Goal: Check status: Check status

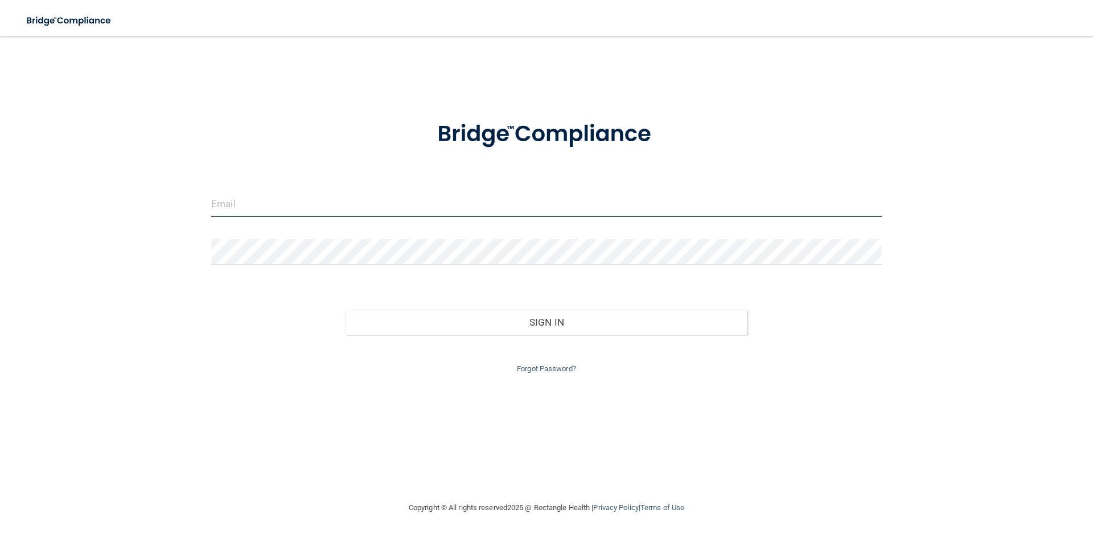
click at [264, 201] on input "email" at bounding box center [546, 204] width 670 height 26
type input "[PERSON_NAME][EMAIL_ADDRESS][DOMAIN_NAME]"
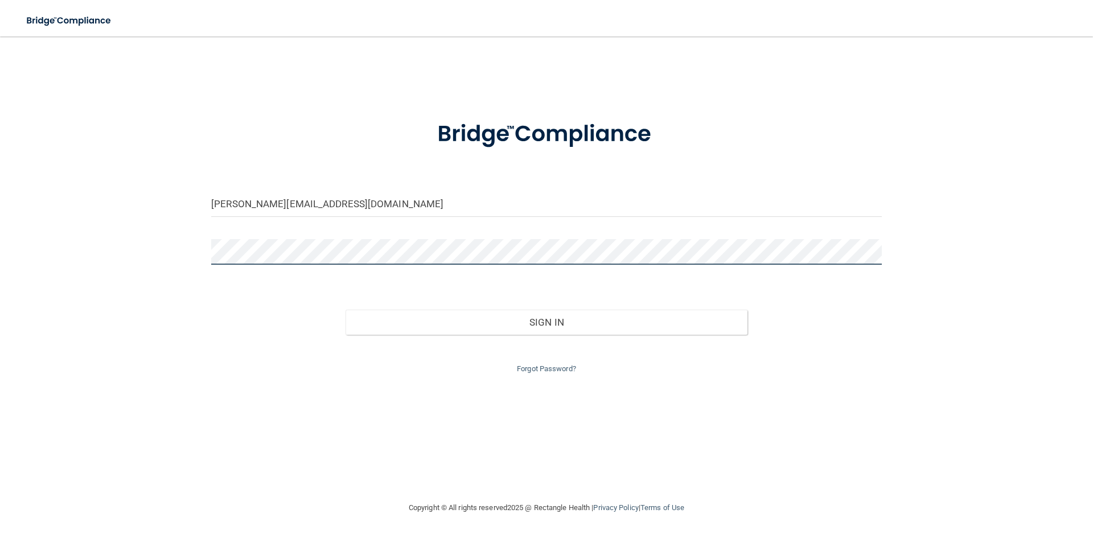
click at [345, 310] on button "Sign In" at bounding box center [546, 322] width 402 height 25
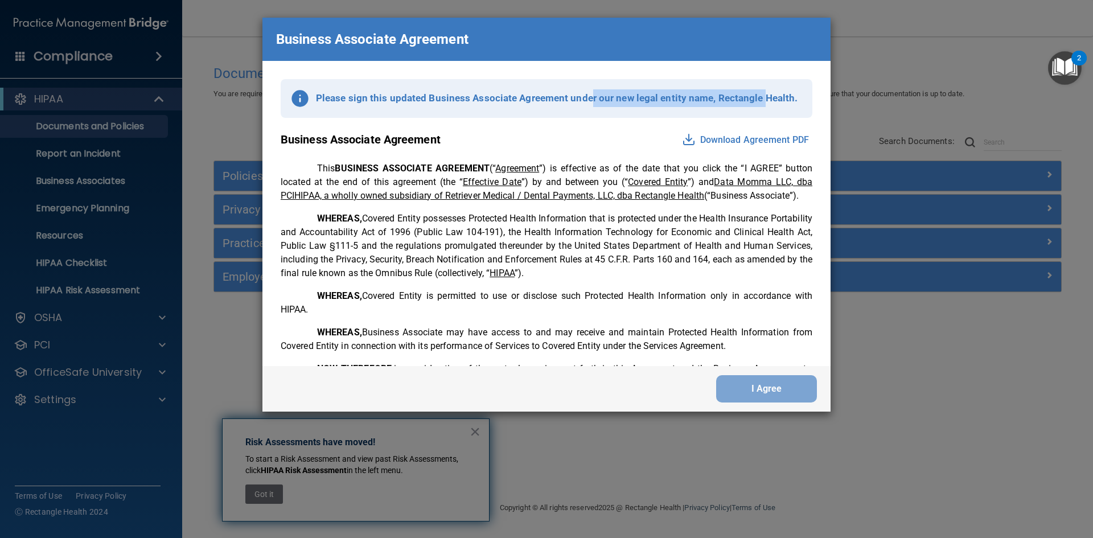
drag, startPoint x: 583, startPoint y: 97, endPoint x: 755, endPoint y: 98, distance: 171.9
click at [755, 98] on p "Please sign this updated Business Associate Agreement under our new legal entit…" at bounding box center [556, 98] width 481 height 18
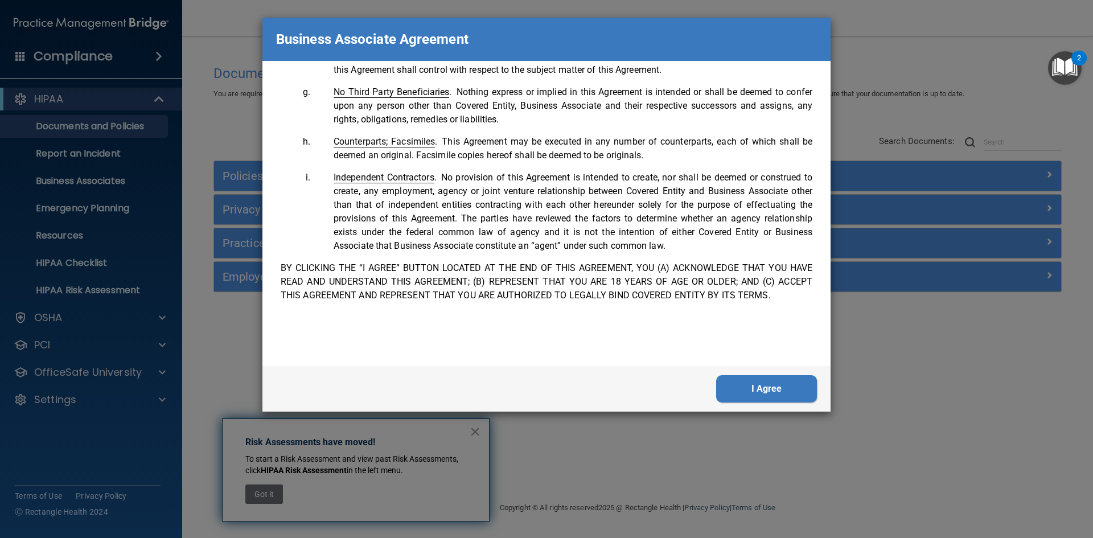
scroll to position [2321, 0]
click at [753, 387] on button "I Agree" at bounding box center [766, 388] width 101 height 27
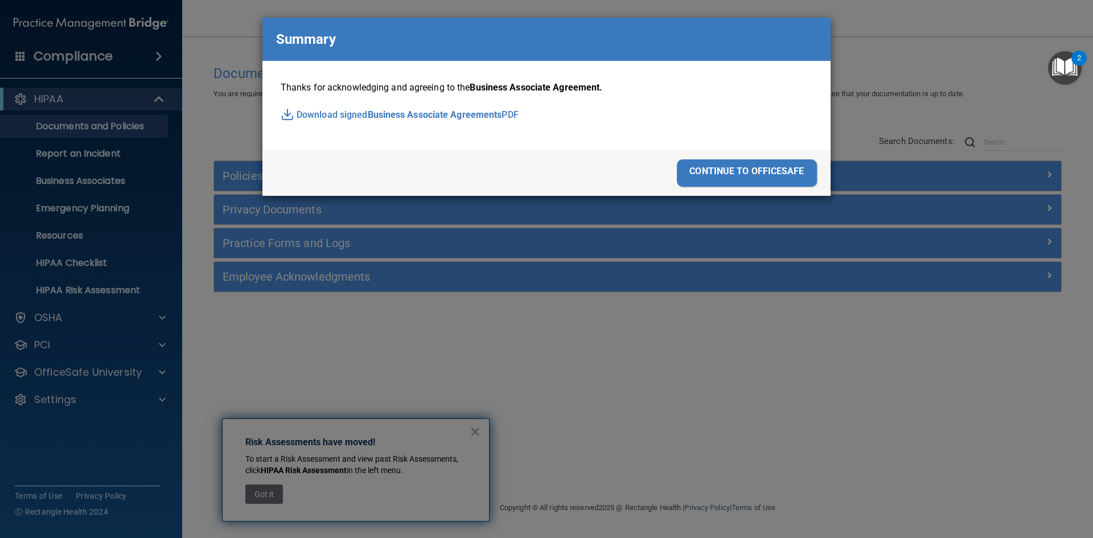
click at [750, 167] on div "continue to officesafe" at bounding box center [747, 172] width 140 height 27
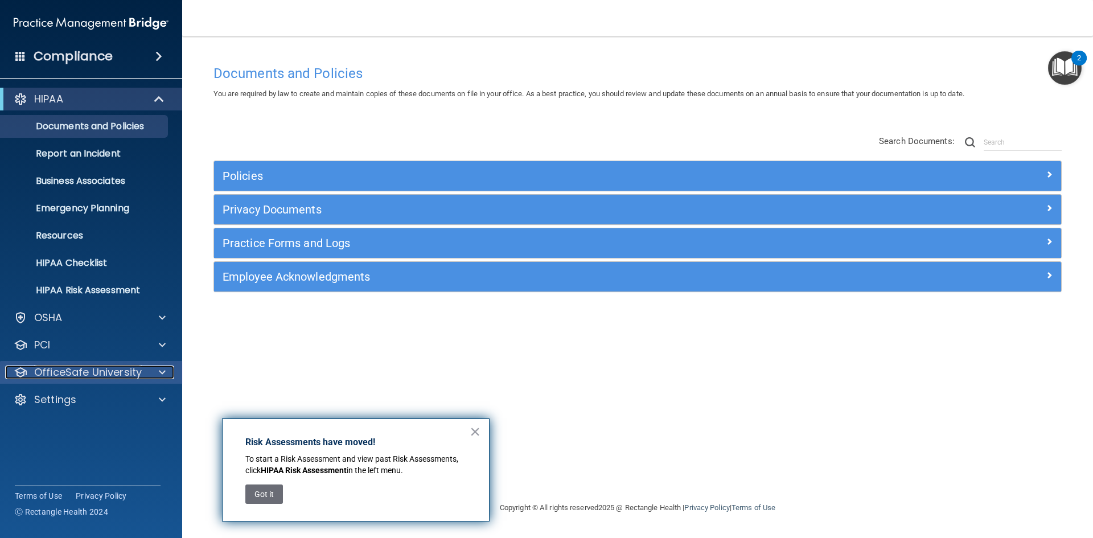
click at [137, 369] on p "OfficeSafe University" at bounding box center [88, 372] width 108 height 14
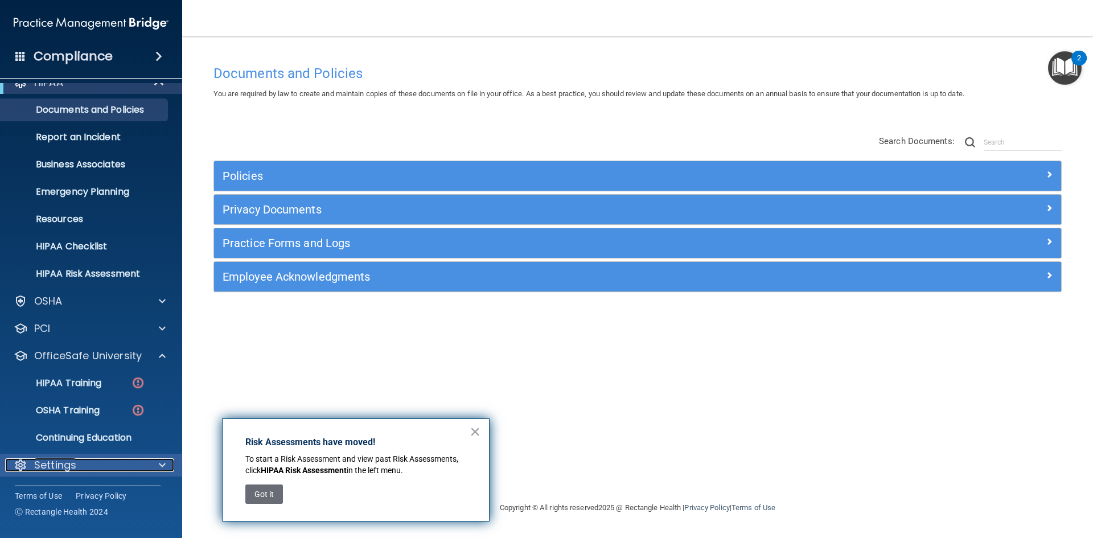
click at [158, 464] on div at bounding box center [160, 465] width 28 height 14
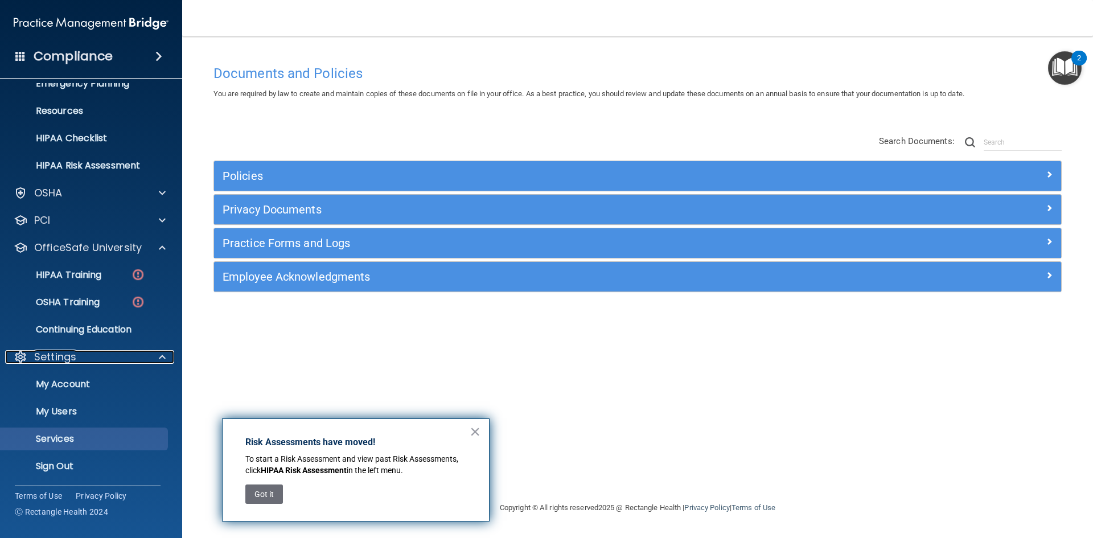
scroll to position [126, 0]
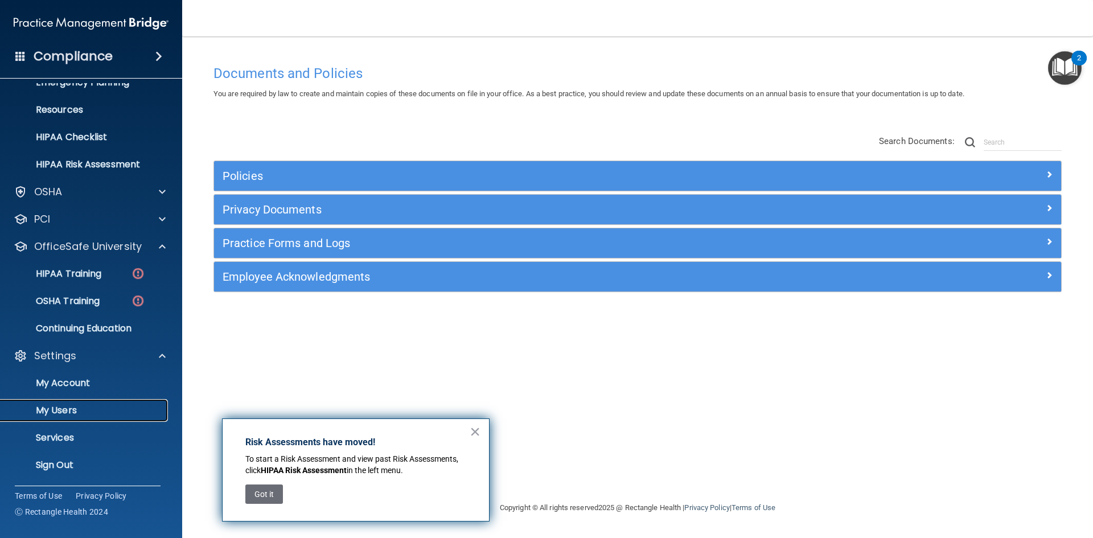
click at [58, 418] on link "My Users" at bounding box center [78, 410] width 179 height 23
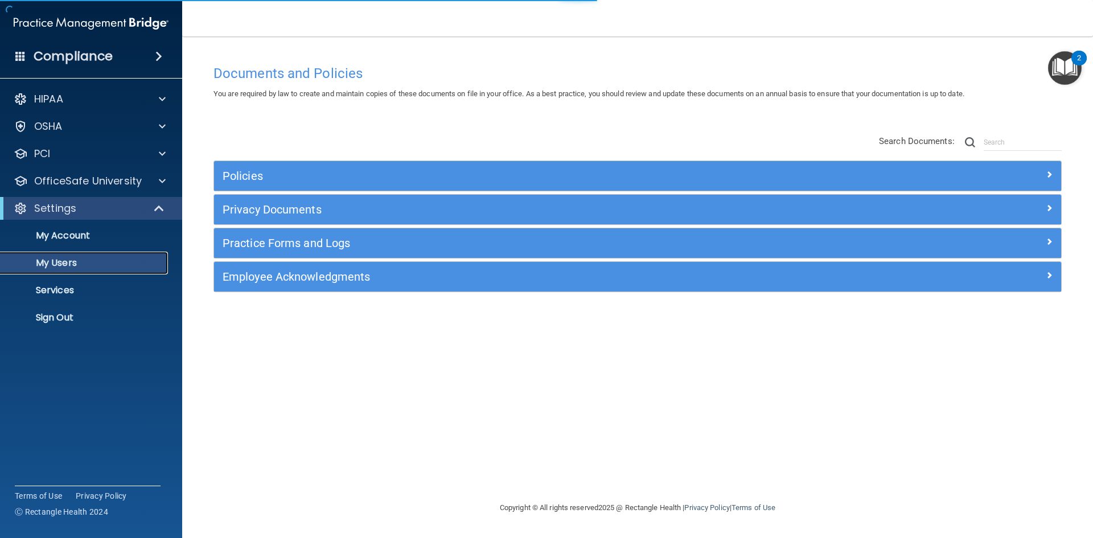
select select "20"
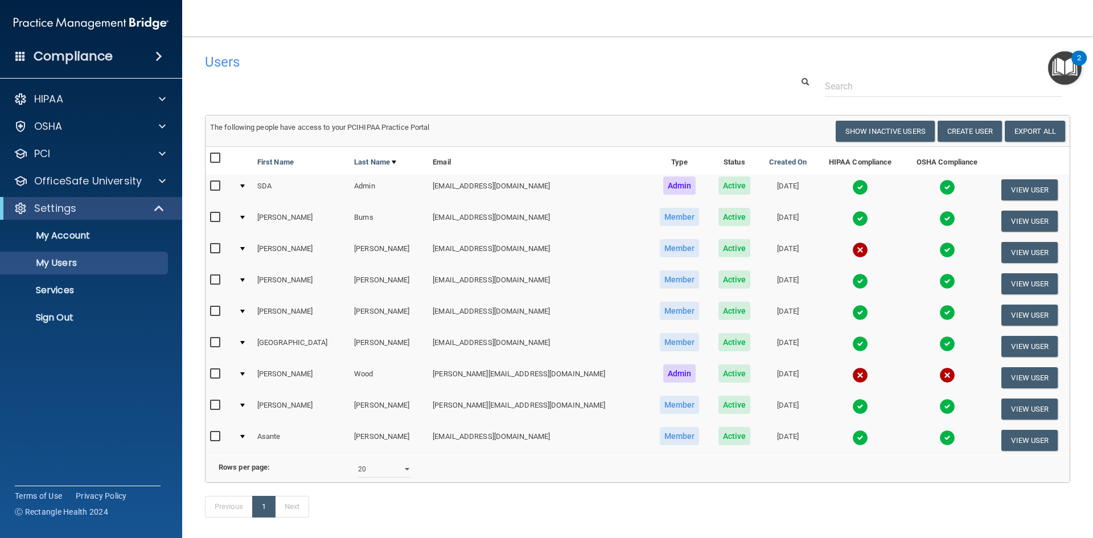
drag, startPoint x: 710, startPoint y: 250, endPoint x: 750, endPoint y: 246, distance: 39.5
click at [759, 246] on td "[DATE]" at bounding box center [787, 252] width 57 height 31
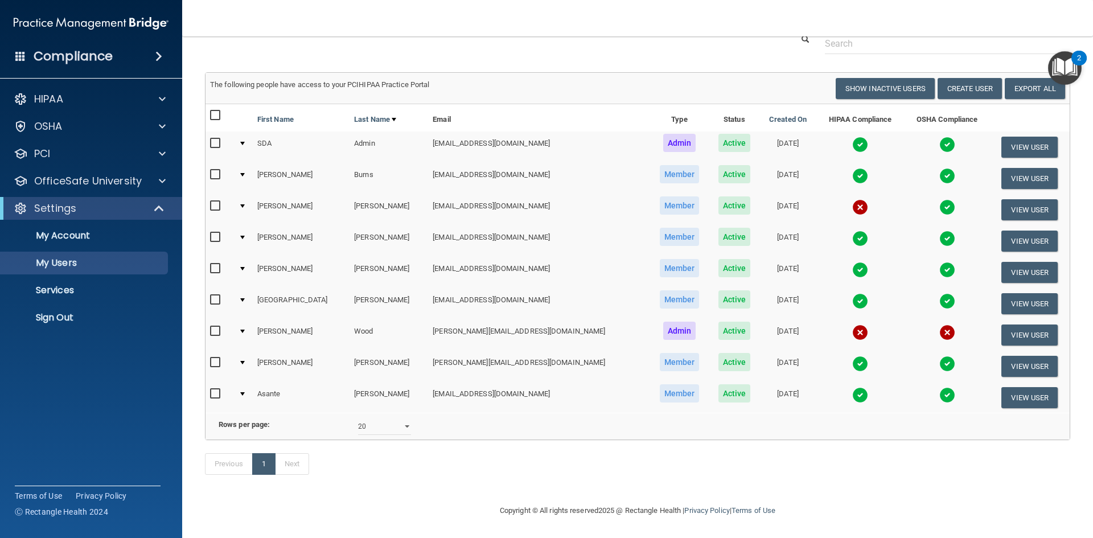
scroll to position [60, 0]
click at [759, 319] on td "[DATE]" at bounding box center [787, 334] width 57 height 31
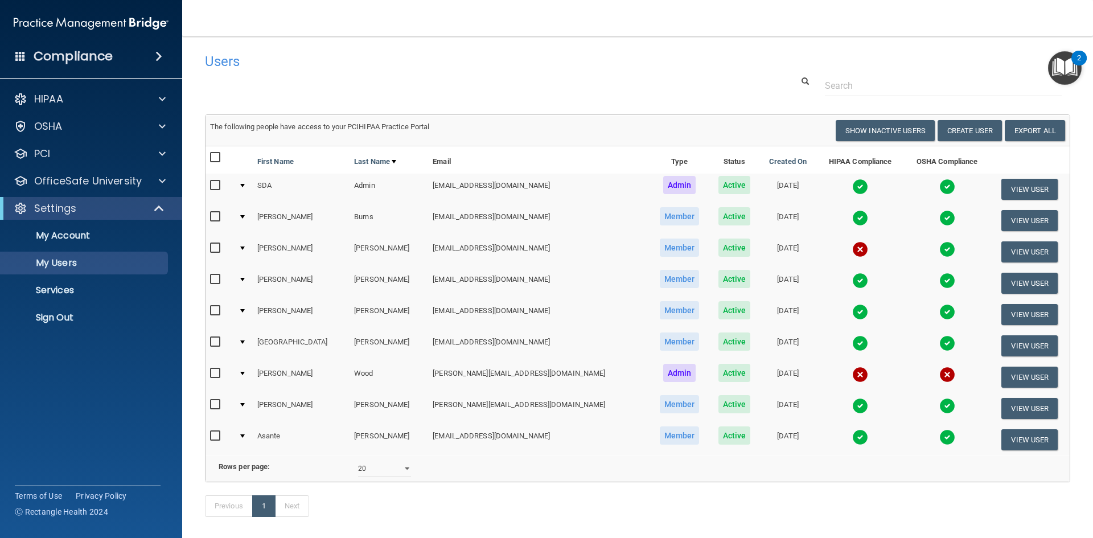
scroll to position [0, 0]
drag, startPoint x: 713, startPoint y: 373, endPoint x: 755, endPoint y: 371, distance: 42.2
click at [759, 371] on td "[DATE]" at bounding box center [787, 377] width 57 height 31
drag, startPoint x: 713, startPoint y: 183, endPoint x: 751, endPoint y: 185, distance: 38.2
click at [759, 185] on td "[DATE]" at bounding box center [787, 189] width 57 height 31
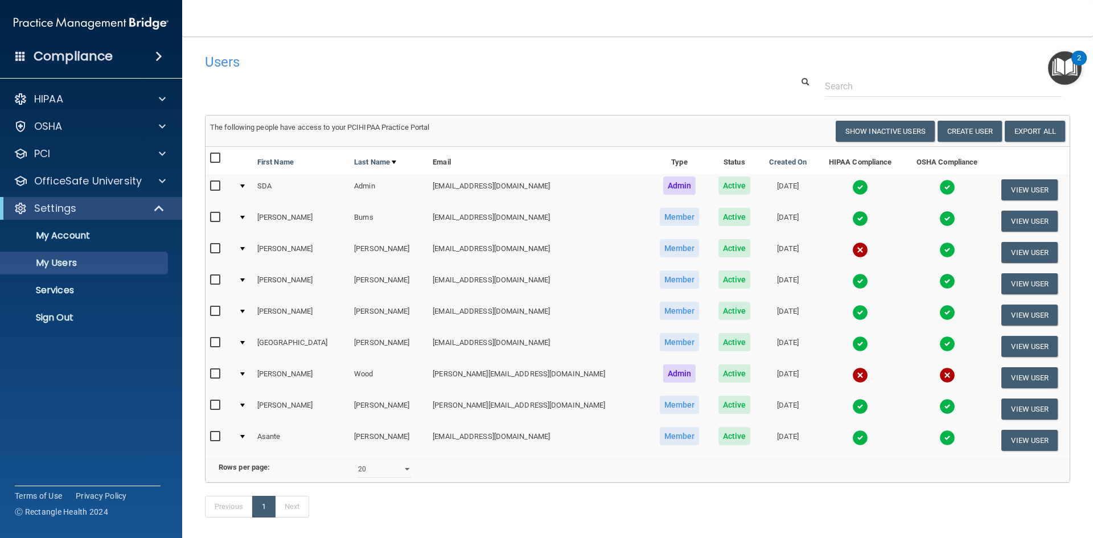
click at [759, 439] on td "[DATE]" at bounding box center [787, 440] width 57 height 31
